Goal: Transaction & Acquisition: Register for event/course

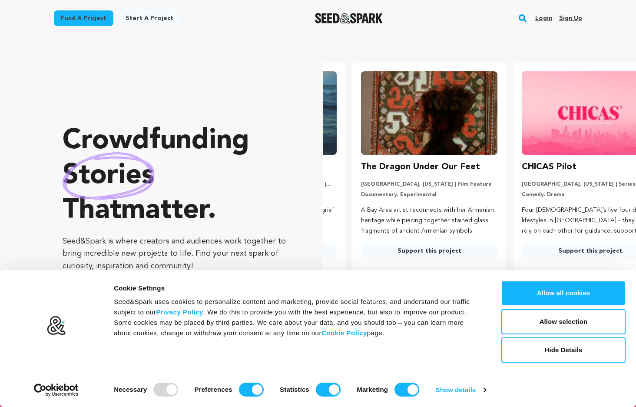
scroll to position [0, 168]
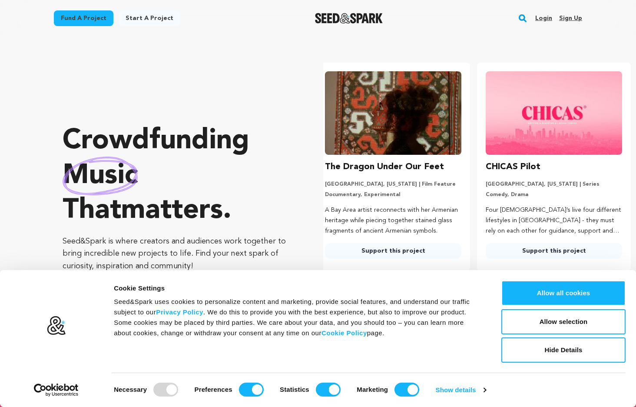
click at [542, 18] on link "Login" at bounding box center [543, 18] width 17 height 14
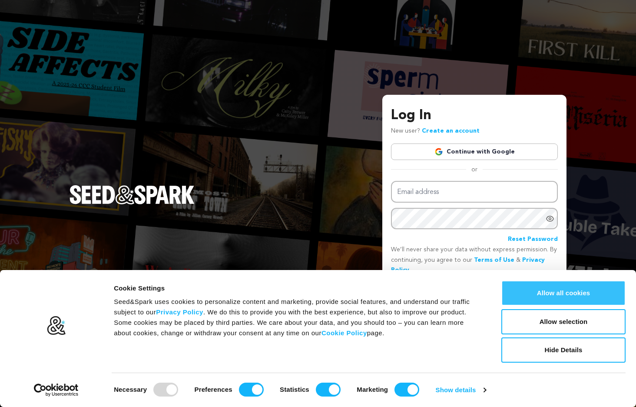
click at [556, 291] on button "Allow all cookies" at bounding box center [563, 292] width 124 height 25
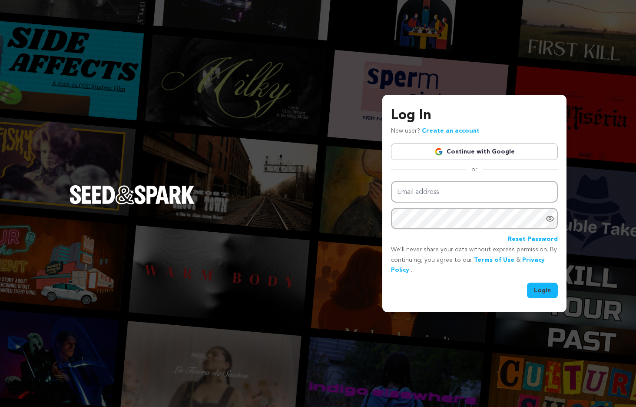
click at [475, 150] on link "Continue with Google" at bounding box center [474, 151] width 167 height 17
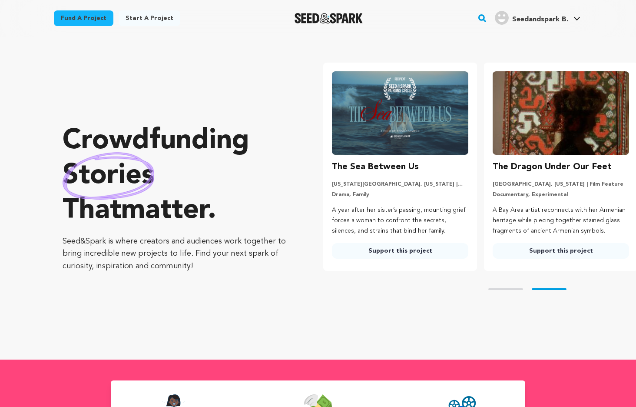
scroll to position [0, 168]
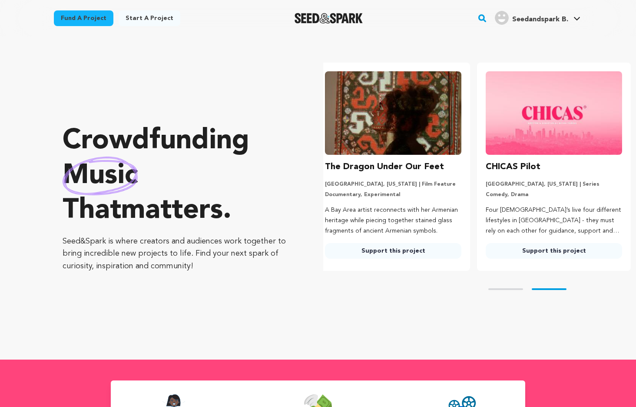
click at [149, 13] on link "Start a project" at bounding box center [150, 18] width 62 height 16
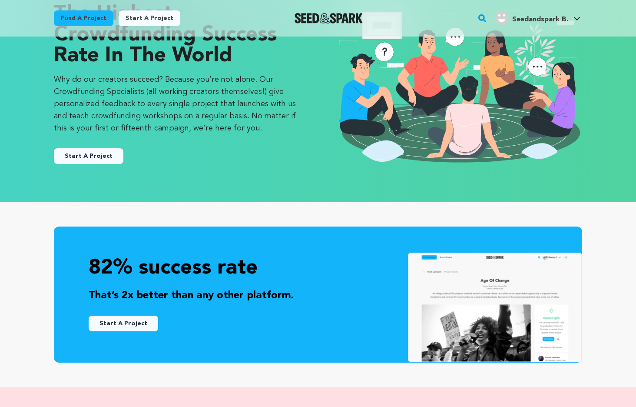
scroll to position [64, 0]
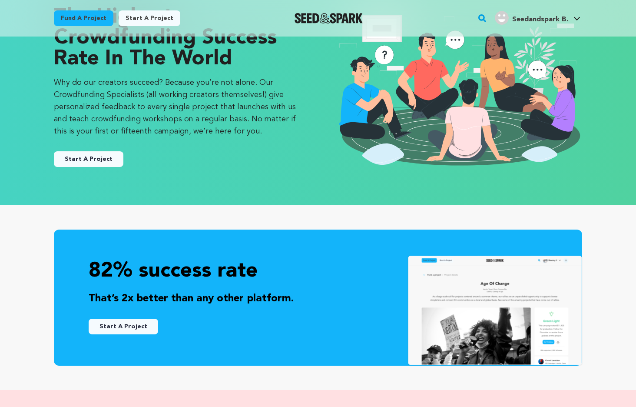
click at [93, 158] on button "Start A Project" at bounding box center [89, 159] width 70 height 16
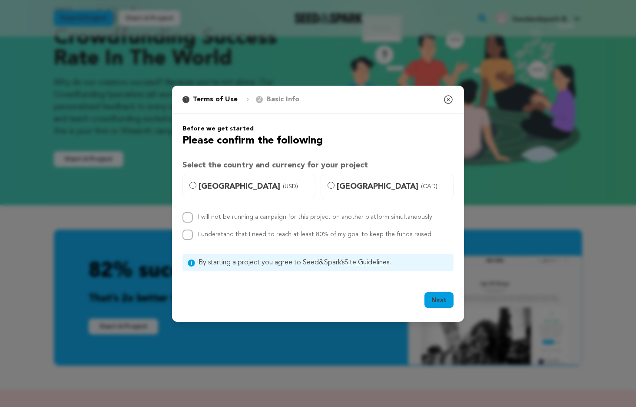
click at [200, 179] on label "United States (USD)" at bounding box center [248, 186] width 133 height 23
click at [196, 182] on input "United States (USD)" at bounding box center [192, 185] width 7 height 7
radio input "true"
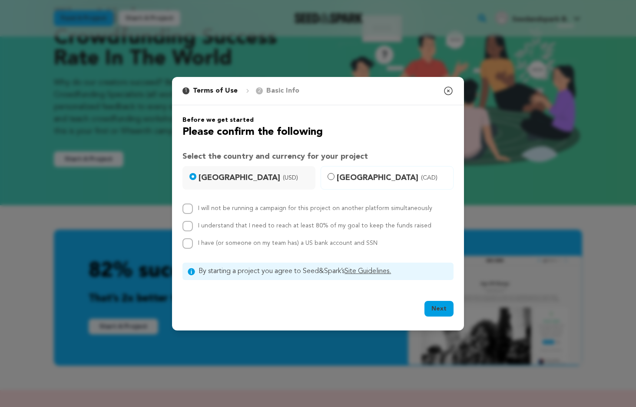
click at [186, 209] on input "I will not be running a campaign for this project on another platform simultane…" at bounding box center [187, 208] width 10 height 10
checkbox input "true"
click at [186, 224] on input "I understand that I need to reach at least 80% of my goal to keep the funds rai…" at bounding box center [187, 226] width 10 height 10
checkbox input "true"
click at [187, 241] on input "I have (or someone on my team has) a US bank account and SSN" at bounding box center [187, 243] width 10 height 10
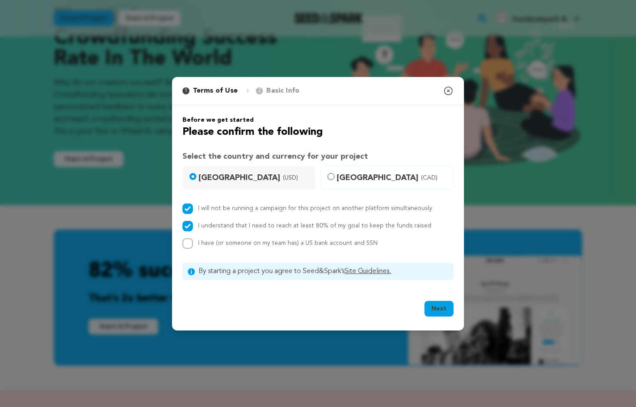
checkbox input "true"
click at [448, 90] on icon "button" at bounding box center [448, 91] width 8 height 8
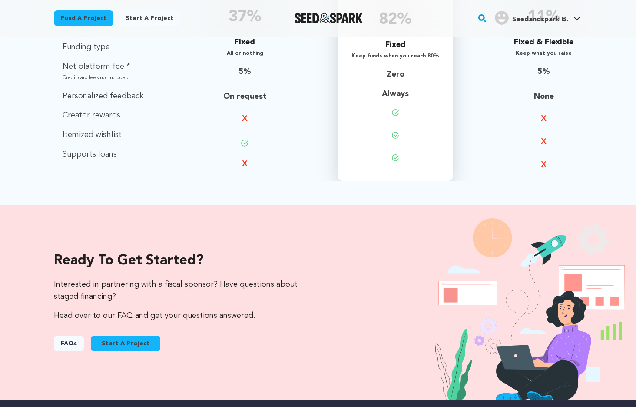
scroll to position [708, 0]
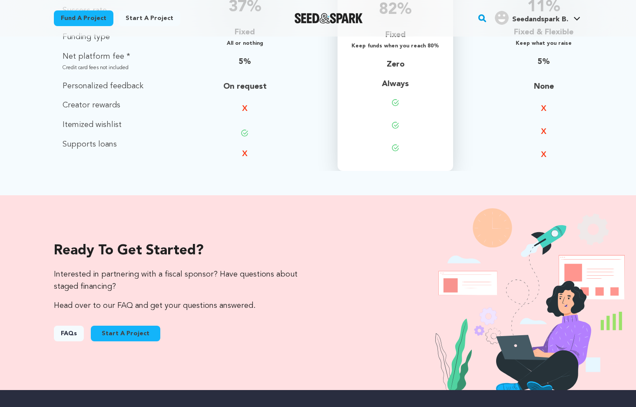
click at [64, 330] on link "FAQs" at bounding box center [69, 333] width 30 height 16
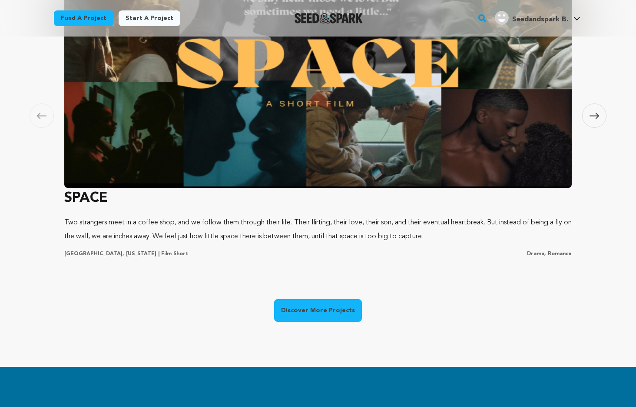
scroll to position [593, 0]
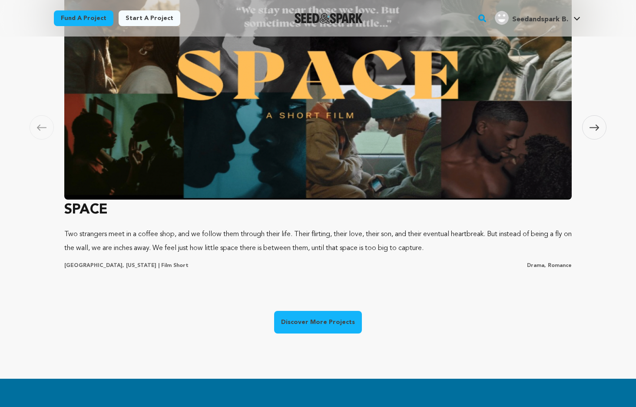
click at [304, 105] on img at bounding box center [317, 82] width 507 height 235
click at [339, 318] on link "Discover More Projects" at bounding box center [318, 322] width 88 height 23
click at [308, 327] on link "Discover More Projects" at bounding box center [318, 322] width 88 height 23
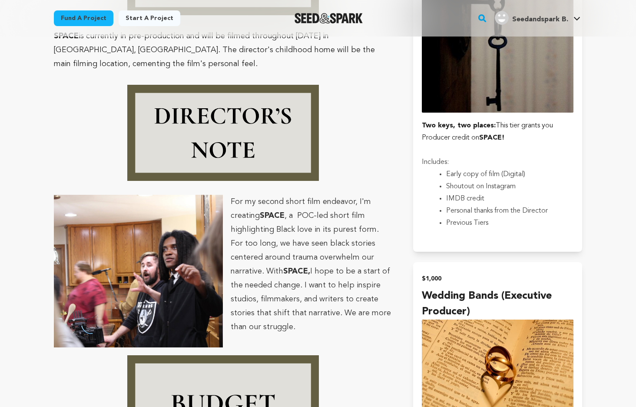
scroll to position [2278, 0]
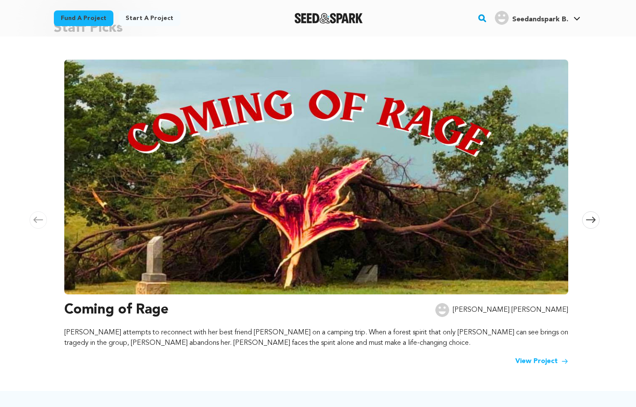
scroll to position [84, 0]
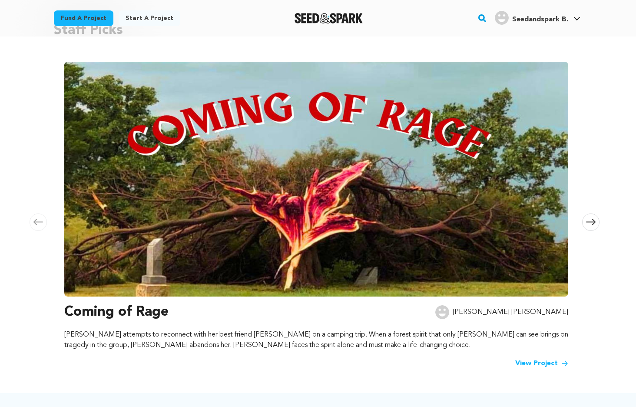
click at [322, 186] on img at bounding box center [316, 179] width 504 height 235
click at [589, 220] on icon at bounding box center [591, 222] width 10 height 7
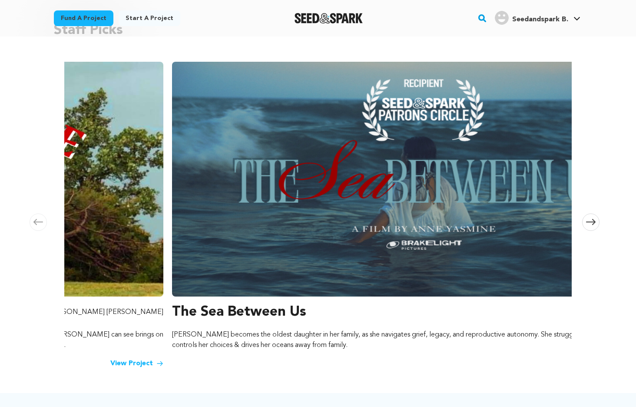
scroll to position [0, 513]
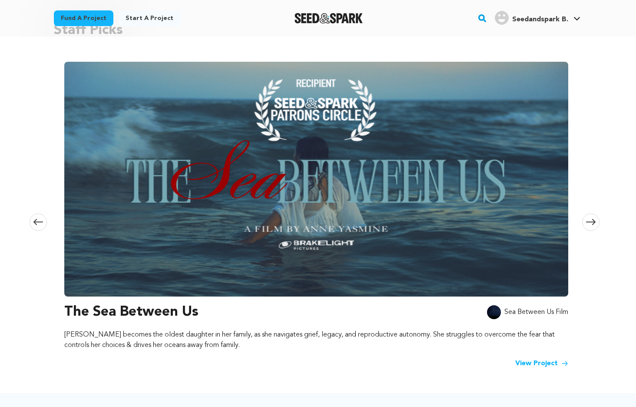
click at [327, 146] on img at bounding box center [316, 179] width 504 height 235
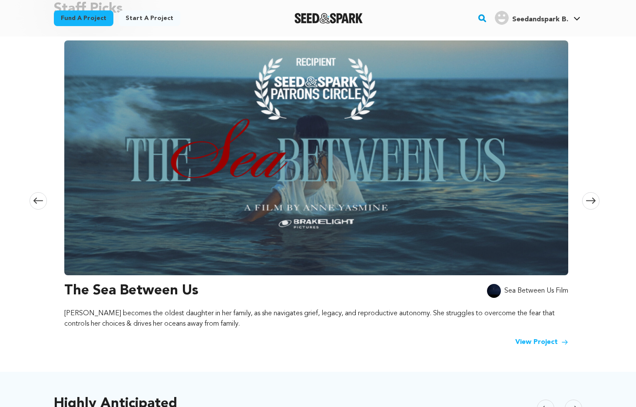
click at [547, 345] on link "View Project" at bounding box center [541, 342] width 53 height 10
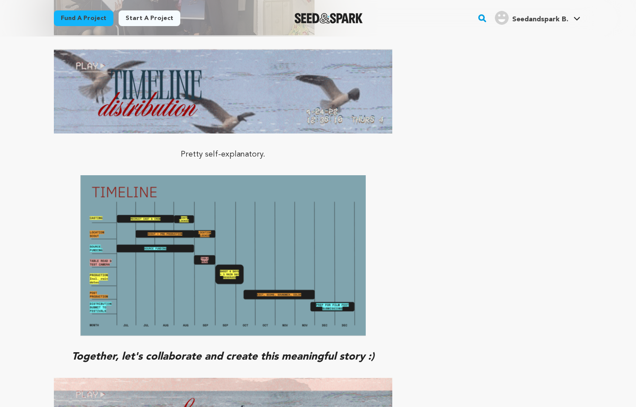
scroll to position [3759, 0]
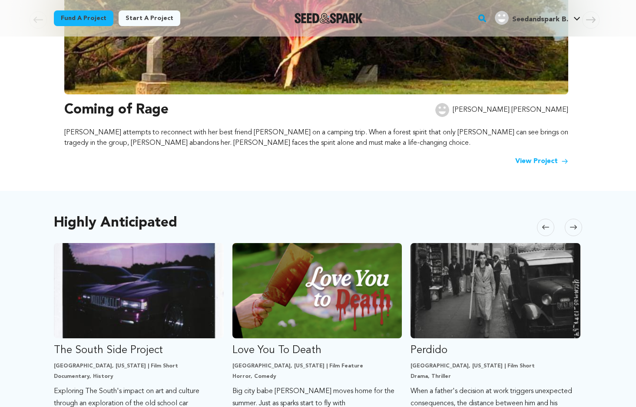
scroll to position [368, 0]
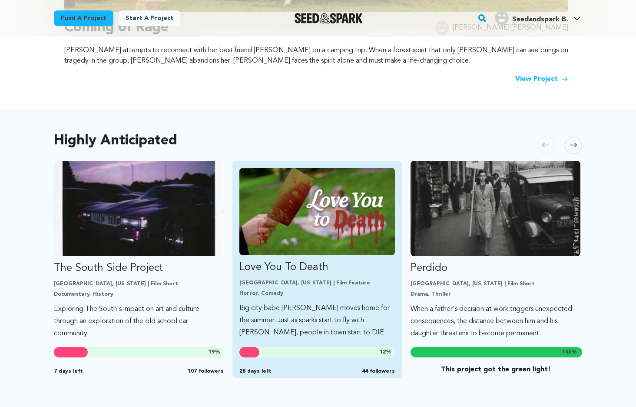
click at [301, 229] on img "Fund Love You To Death" at bounding box center [317, 211] width 156 height 87
